Goal: Task Accomplishment & Management: Use online tool/utility

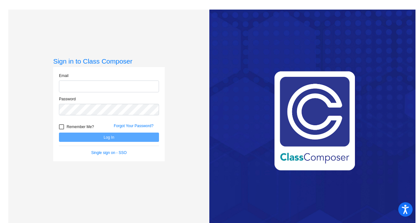
type input "mhernley@hershey.k12.pa.us"
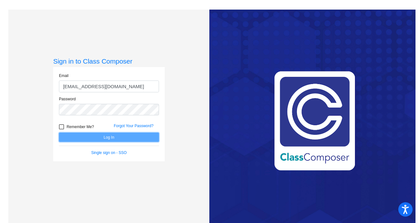
click at [79, 136] on button "Log In" at bounding box center [109, 136] width 100 height 9
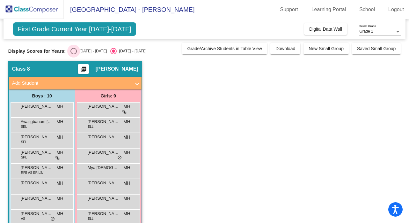
click at [75, 49] on div "Select an option" at bounding box center [74, 51] width 6 height 6
click at [74, 54] on input "[DATE] - [DATE]" at bounding box center [73, 54] width 0 height 0
radio input "true"
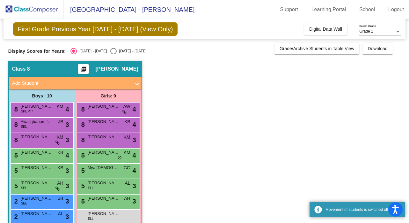
scroll to position [43, 0]
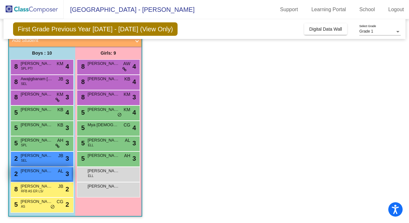
click at [45, 173] on span "[PERSON_NAME]" at bounding box center [37, 170] width 32 height 6
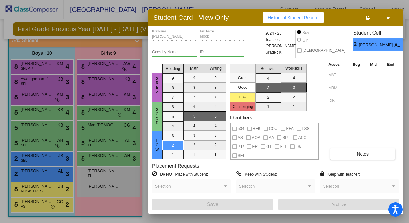
scroll to position [0, 0]
click at [351, 150] on button "Notes" at bounding box center [362, 153] width 65 height 11
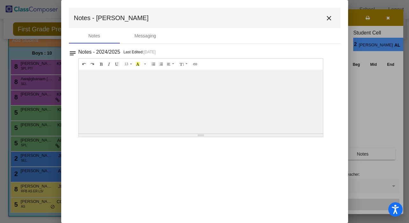
click at [330, 16] on mat-icon "close" at bounding box center [329, 18] width 8 height 8
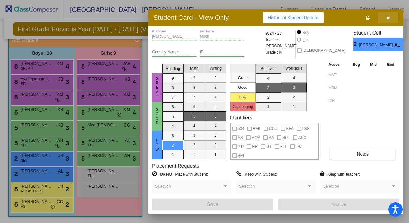
click at [389, 18] on icon "button" at bounding box center [389, 18] width 4 height 4
